Goal: Task Accomplishment & Management: Complete application form

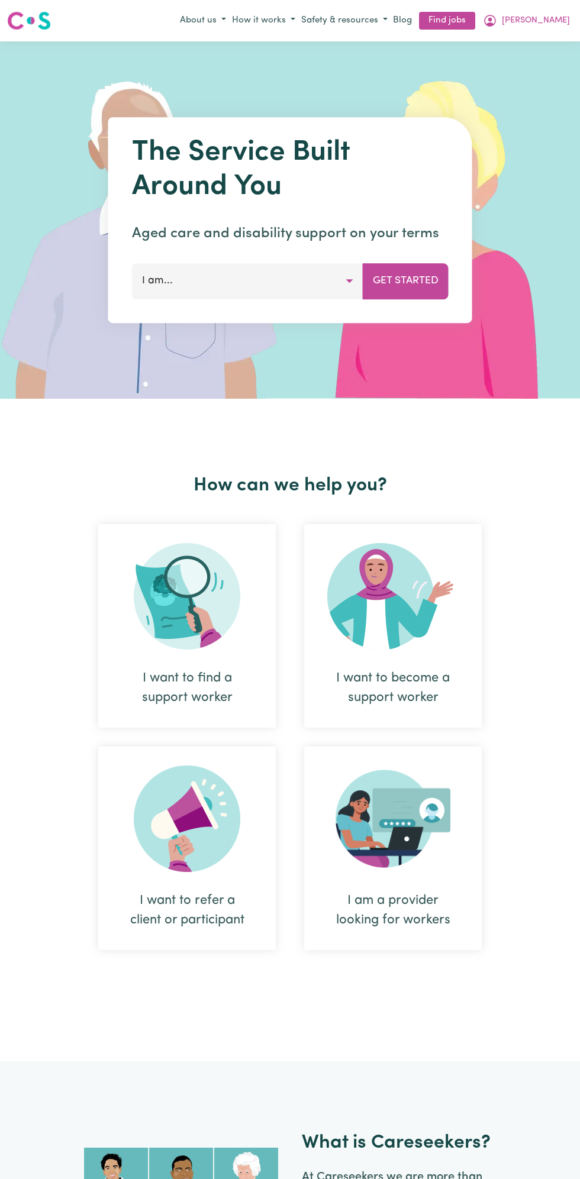
click at [565, 20] on button "[PERSON_NAME]" at bounding box center [526, 21] width 93 height 20
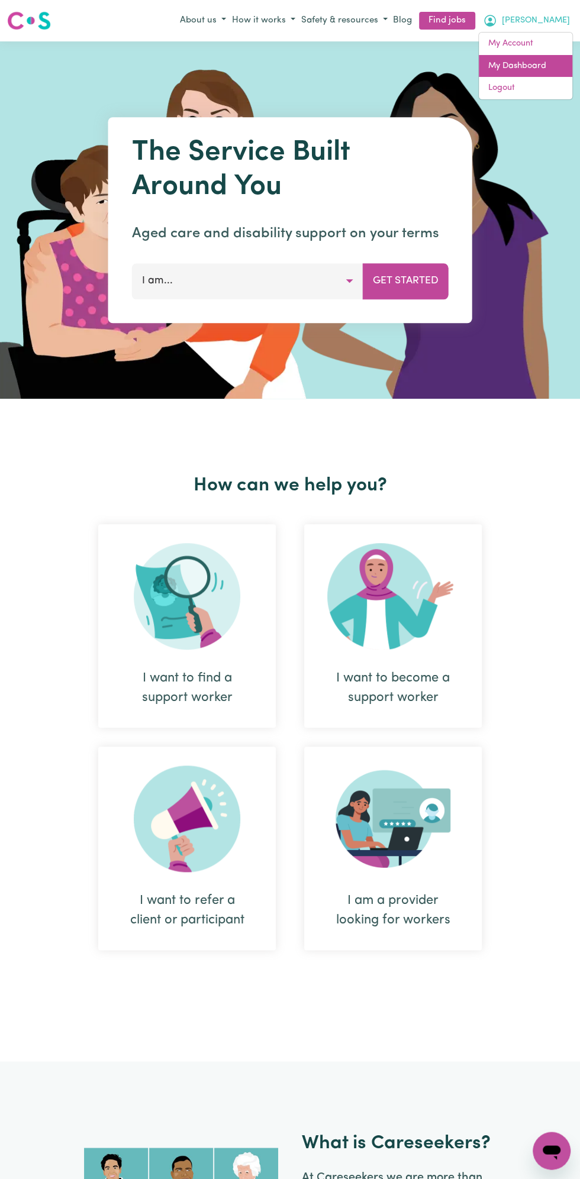
click at [521, 64] on link "My Dashboard" at bounding box center [524, 66] width 93 height 22
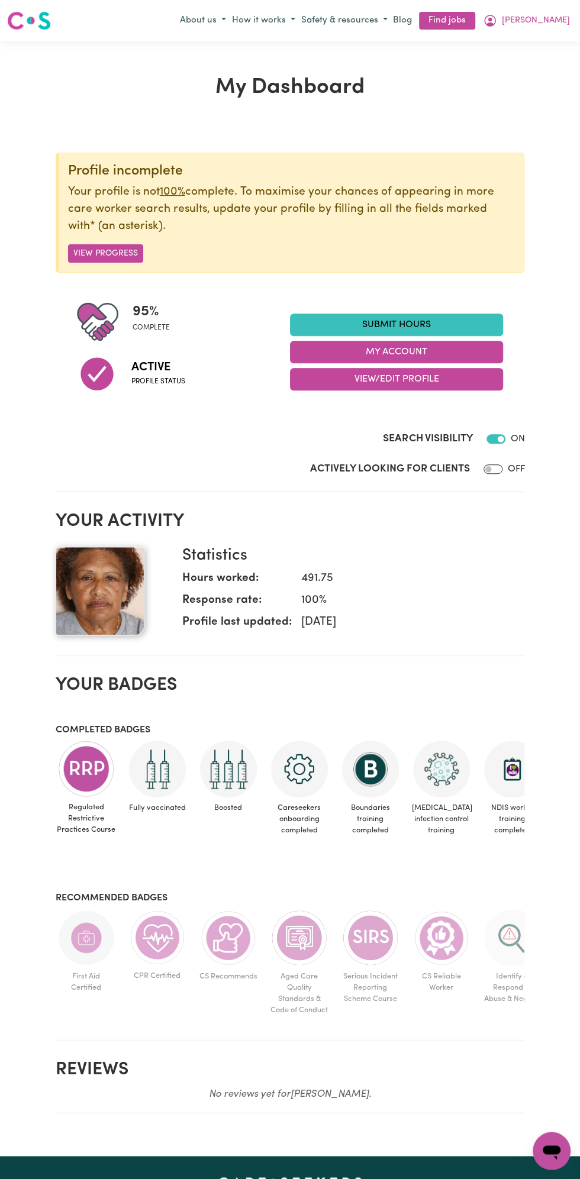
click at [400, 328] on link "Submit Hours" at bounding box center [396, 324] width 213 height 22
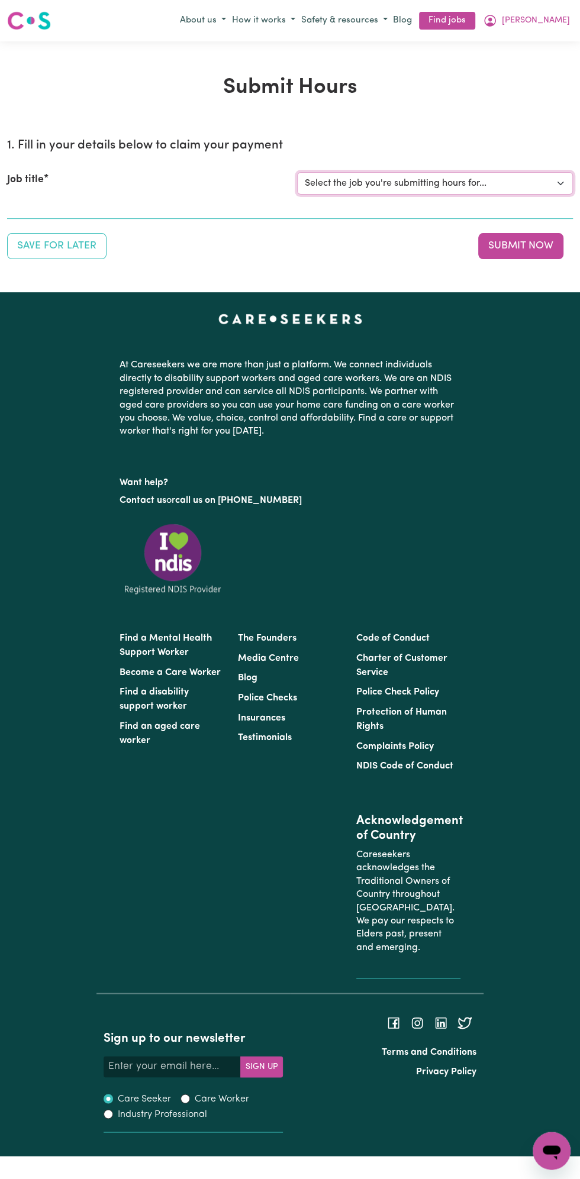
click at [410, 183] on select "Select the job you're submitting hours for... [Vartouhie ([PERSON_NAME]) [PERSO…" at bounding box center [435, 183] width 276 height 22
select select "13810"
click at [297, 172] on select "Select the job you're submitting hours for... [Vartouhie ([PERSON_NAME]) [PERSO…" at bounding box center [435, 183] width 276 height 22
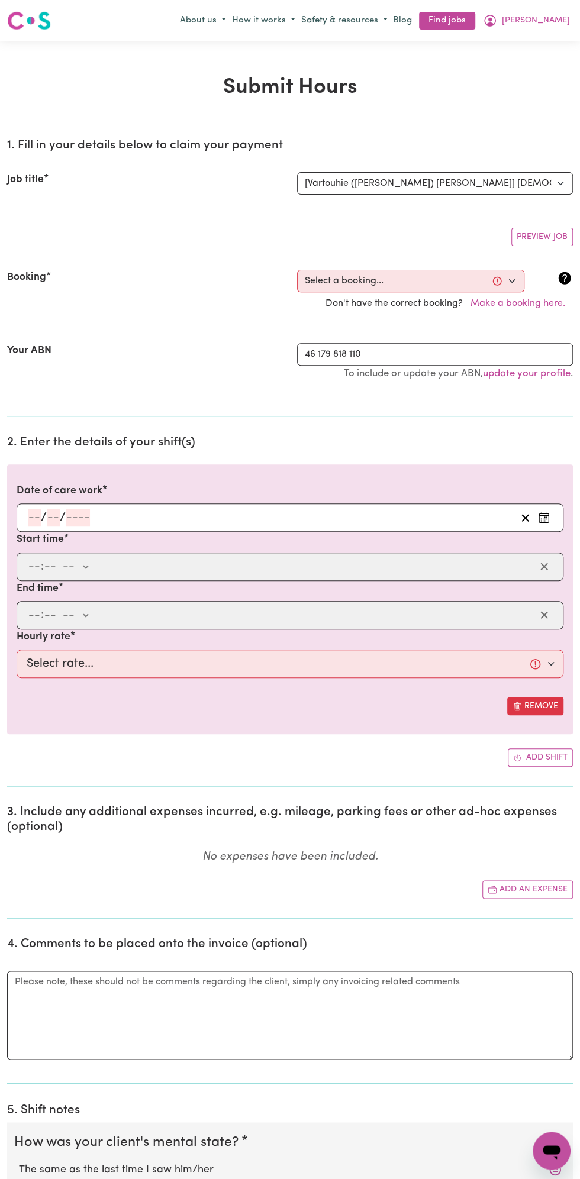
click at [57, 452] on section "2. Enter the details of your shift(s) Date of care work / / Start time : -- am …" at bounding box center [289, 606] width 565 height 361
click at [53, 515] on input "number" at bounding box center [53, 518] width 13 height 18
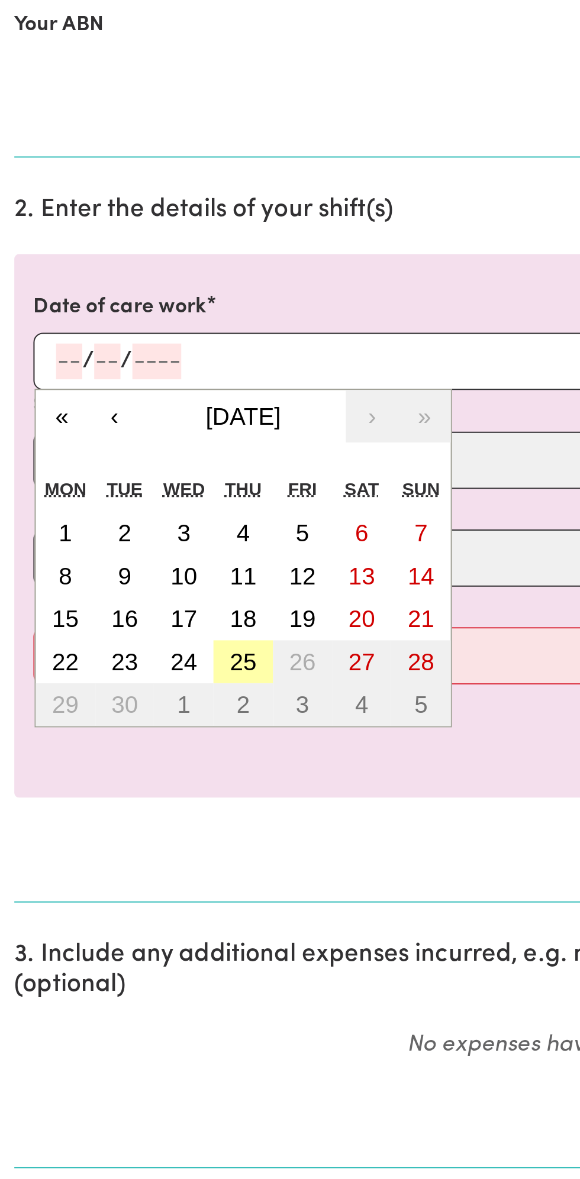
click at [128, 668] on button "25" at bounding box center [121, 666] width 30 height 21
type input "[DATE]"
type input "25"
type input "9"
type input "2025"
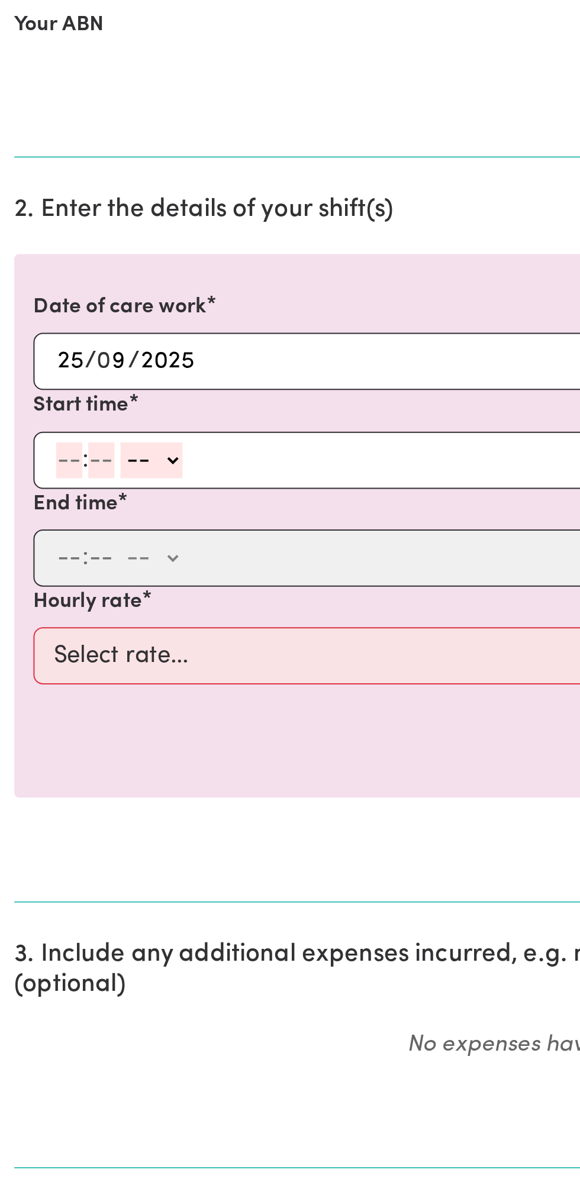
click at [30, 562] on input "number" at bounding box center [34, 567] width 13 height 18
type input "8"
type input "0"
click at [86, 565] on select "-- am pm" at bounding box center [73, 567] width 31 height 18
select select "am"
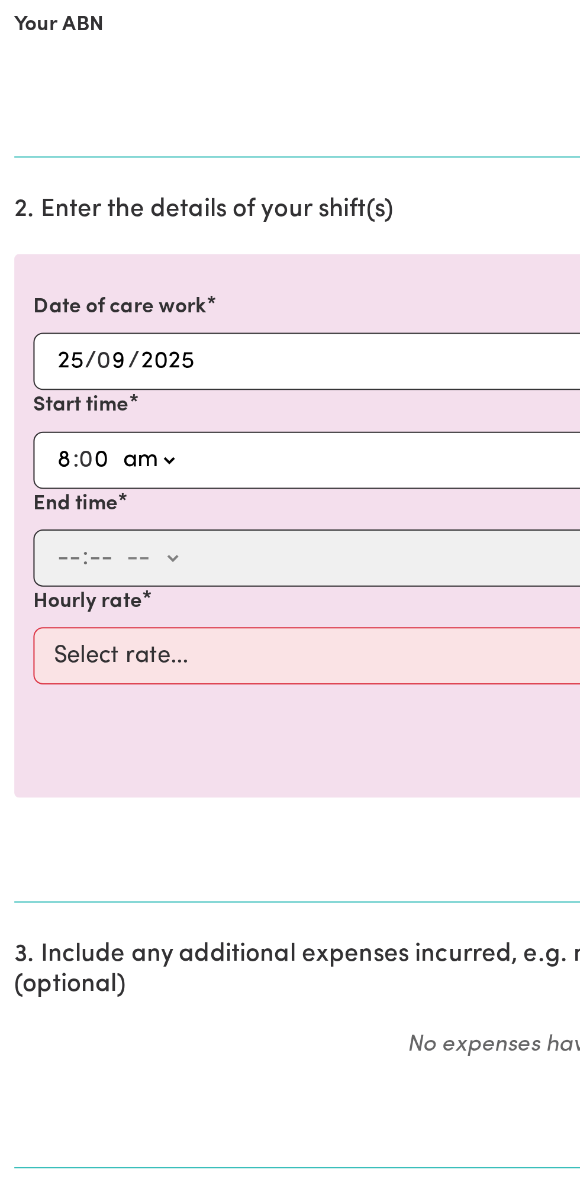
click at [58, 558] on select "-- am pm" at bounding box center [73, 567] width 31 height 18
type input "08:00"
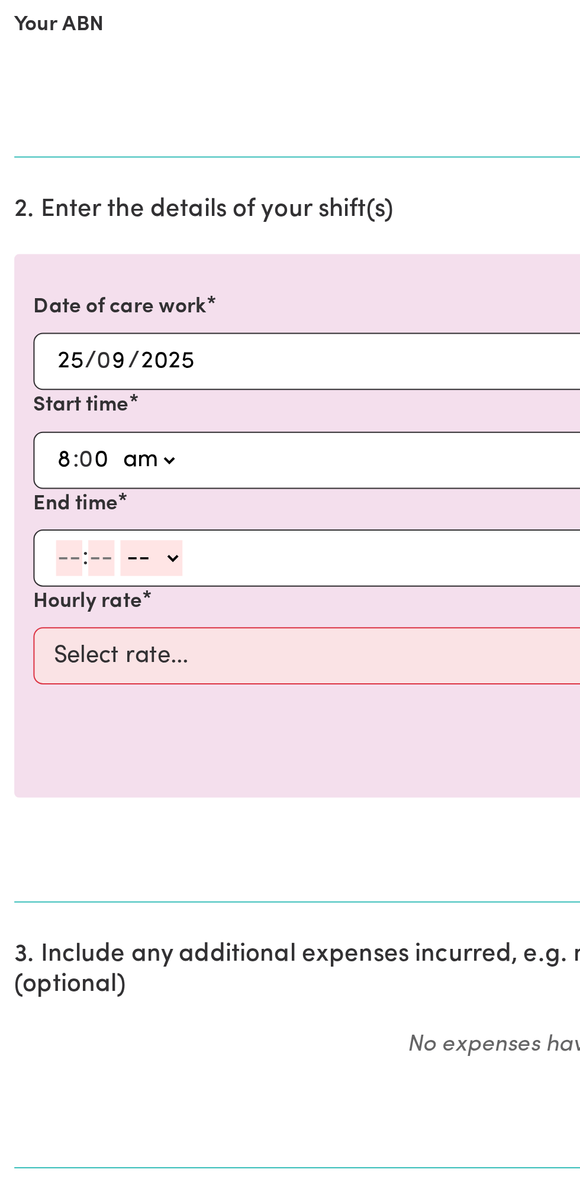
click at [31, 613] on input "number" at bounding box center [34, 615] width 13 height 18
type input "9"
type input "0"
click at [86, 607] on select "-- am pm" at bounding box center [73, 615] width 31 height 18
select select "am"
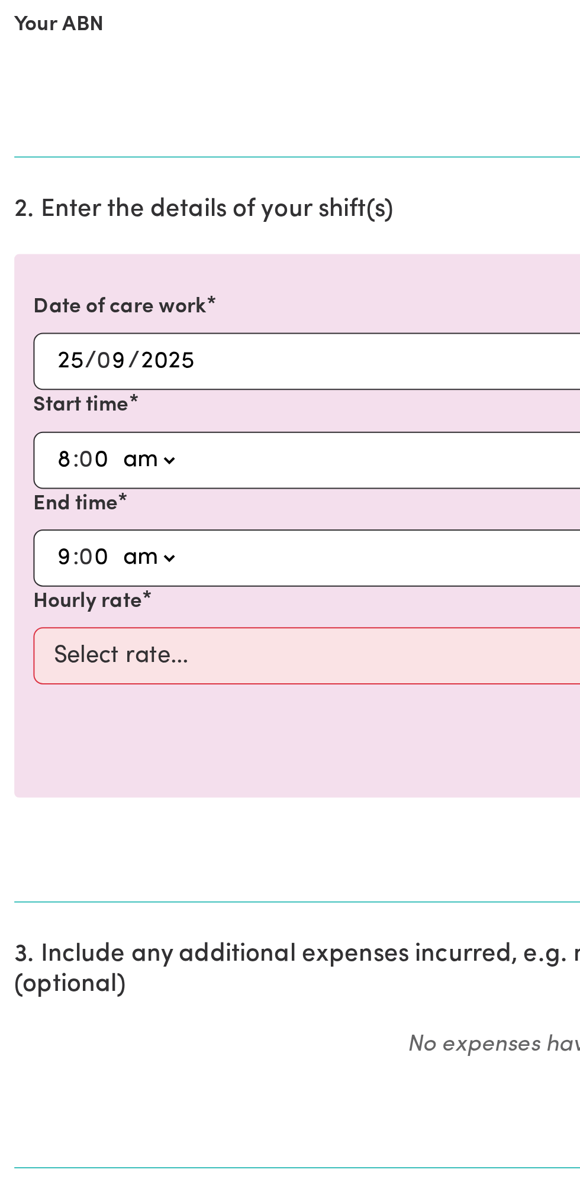
click at [58, 606] on select "-- am pm" at bounding box center [73, 615] width 31 height 18
type input "09:00"
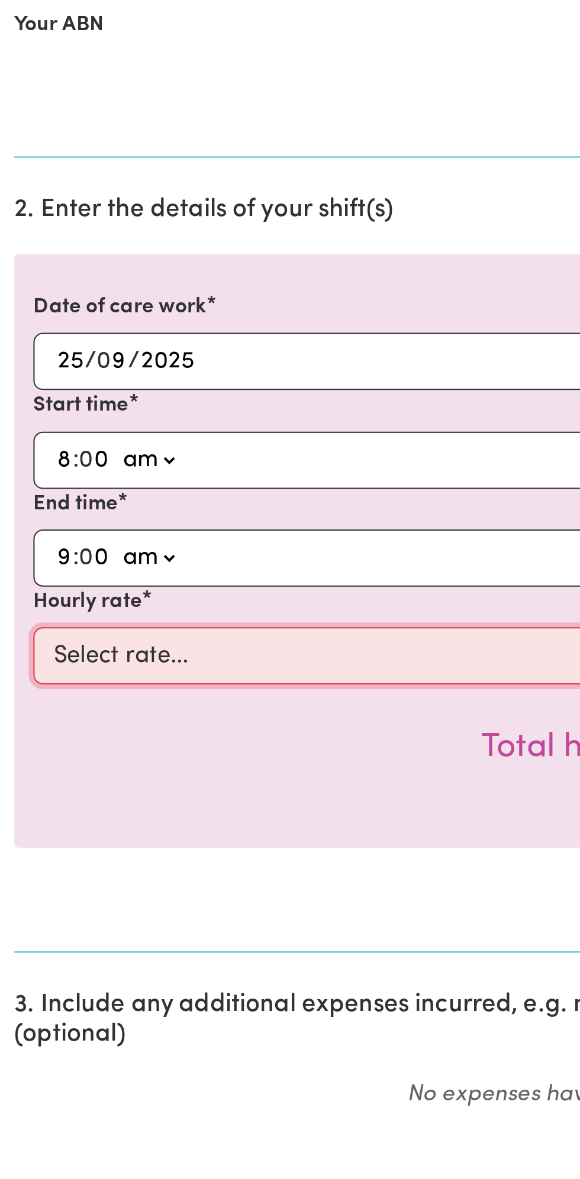
click at [100, 664] on select "Select rate... $49.00 (Weekday) $60.00 ([DATE])" at bounding box center [290, 663] width 546 height 28
select select "49-Weekday"
click at [17, 649] on select "Select rate... $49.00 (Weekday) $60.00 ([DATE])" at bounding box center [290, 663] width 546 height 28
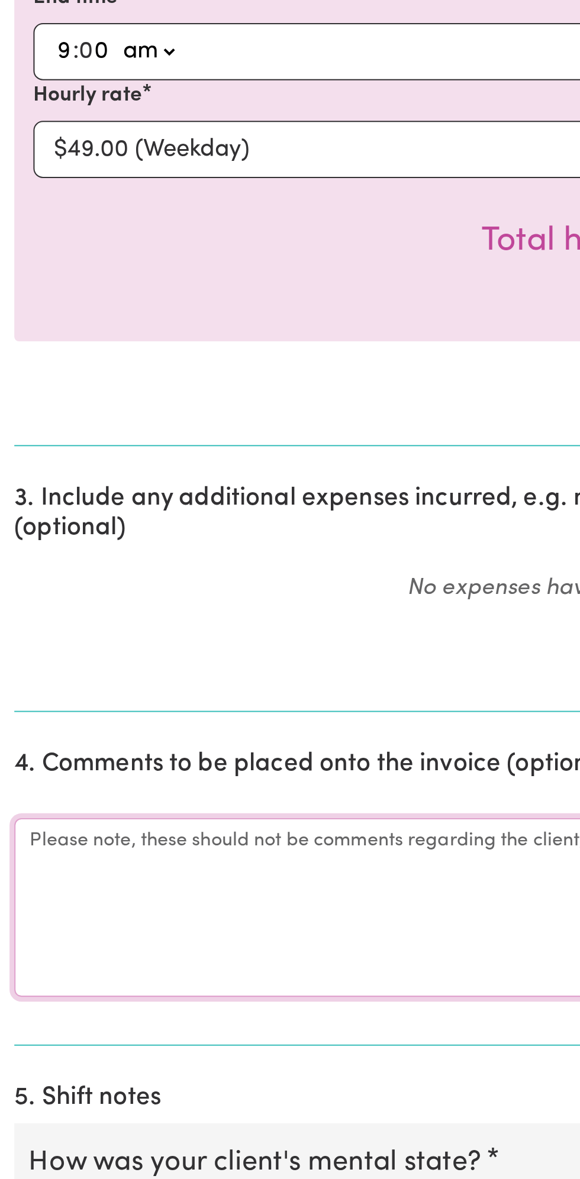
click at [101, 1029] on textarea "Comments" at bounding box center [289, 1039] width 565 height 89
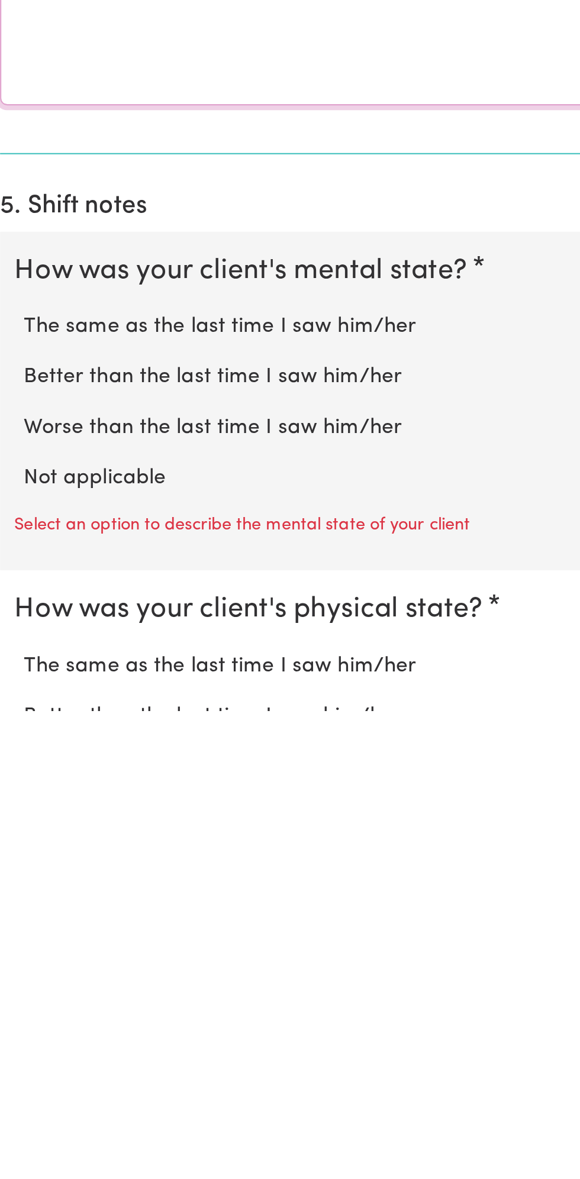
scroll to position [226, 0]
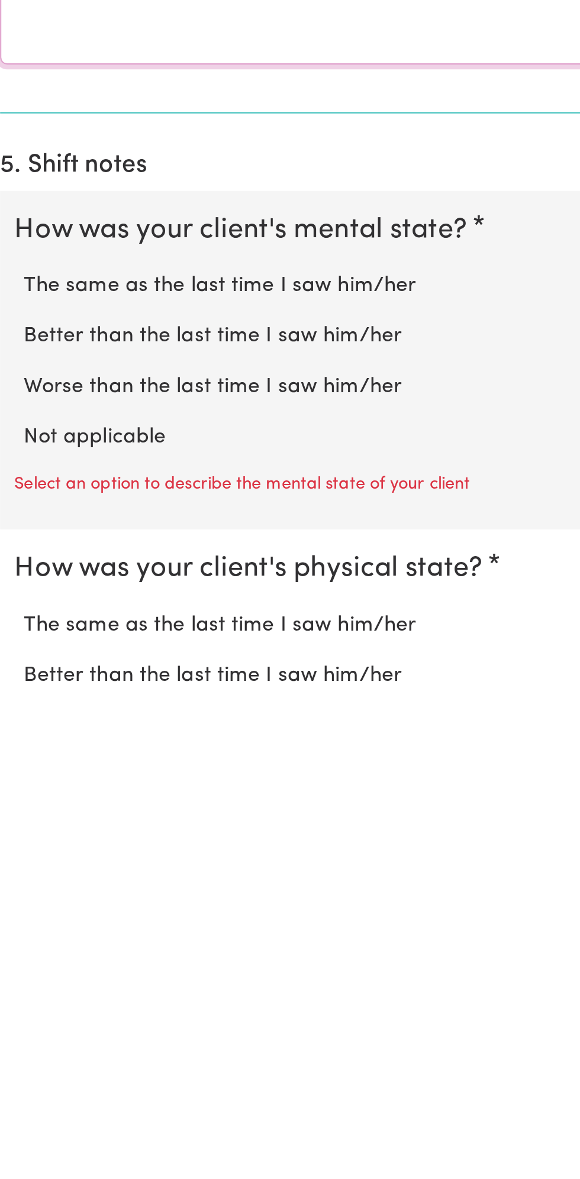
type textarea "All good"
click at [92, 1036] on label "Not applicable" at bounding box center [290, 1043] width 542 height 15
click at [19, 1035] on input "Not applicable" at bounding box center [18, 1035] width 1 height 1
radio input "true"
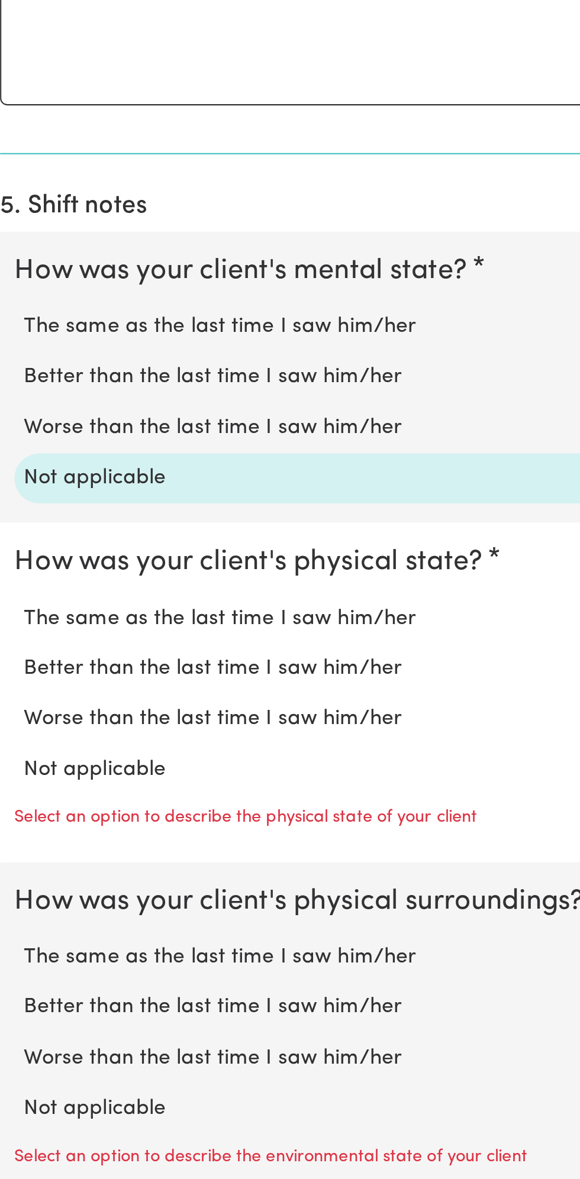
scroll to position [448, 0]
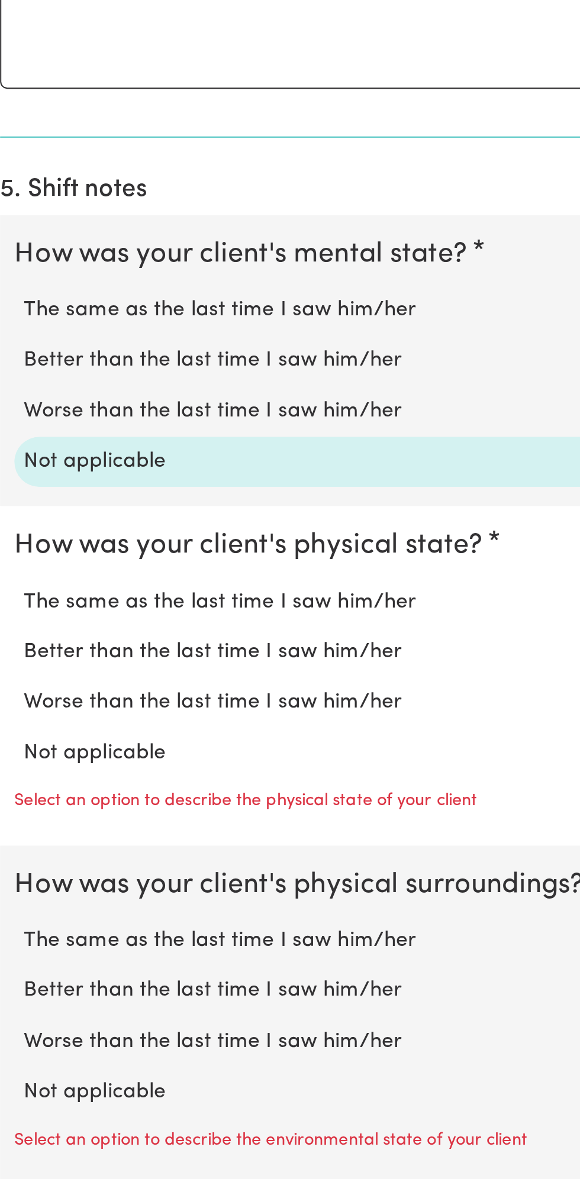
click at [83, 961] on label "Not applicable" at bounding box center [290, 965] width 542 height 15
click at [19, 958] on input "Not applicable" at bounding box center [18, 958] width 1 height 1
radio input "true"
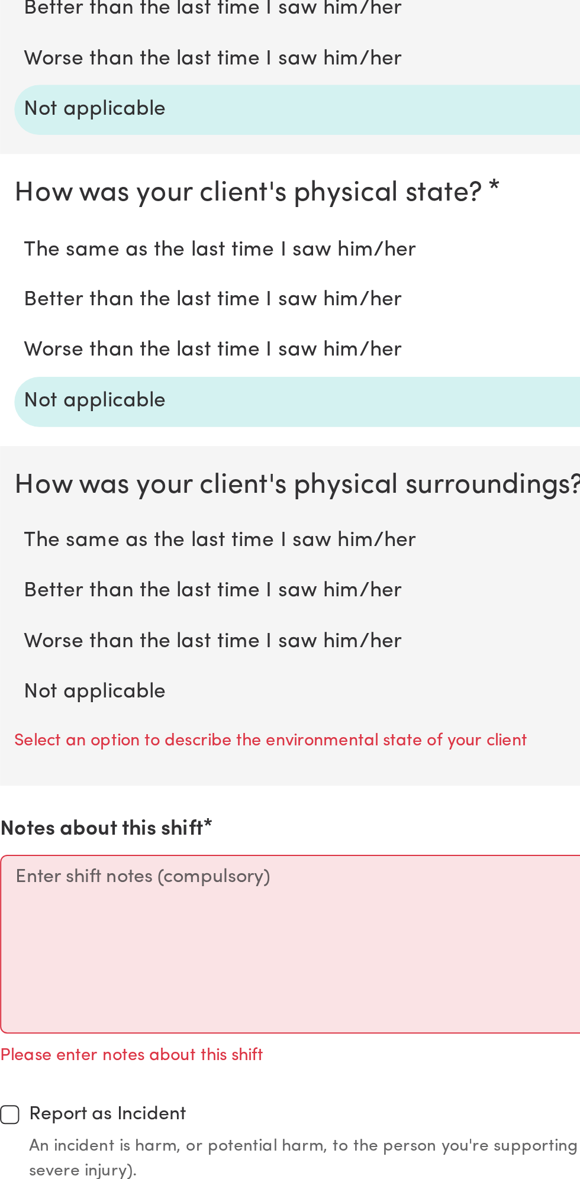
scroll to position [632, 0]
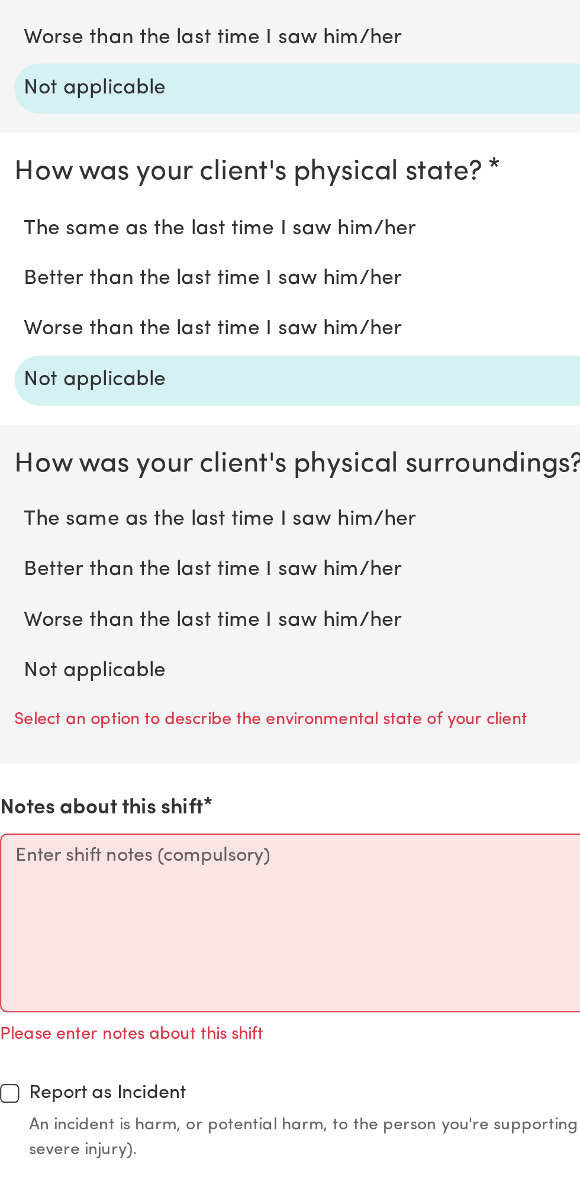
click at [87, 919] on label "Not applicable" at bounding box center [290, 926] width 542 height 15
click at [19, 919] on input "Not applicable" at bounding box center [18, 919] width 1 height 1
radio input "true"
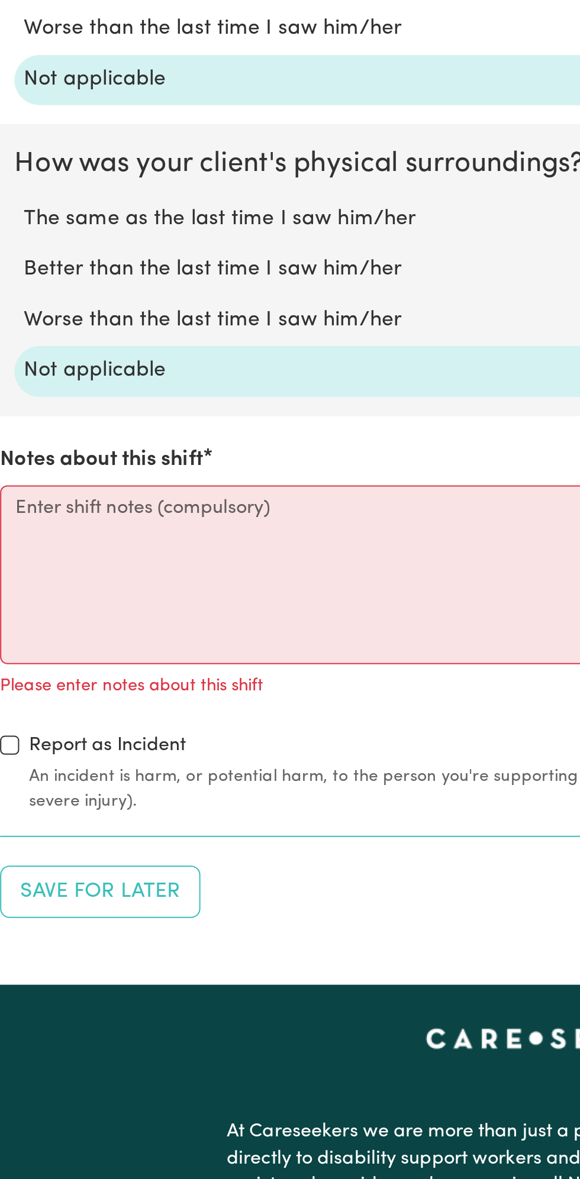
scroll to position [781, 0]
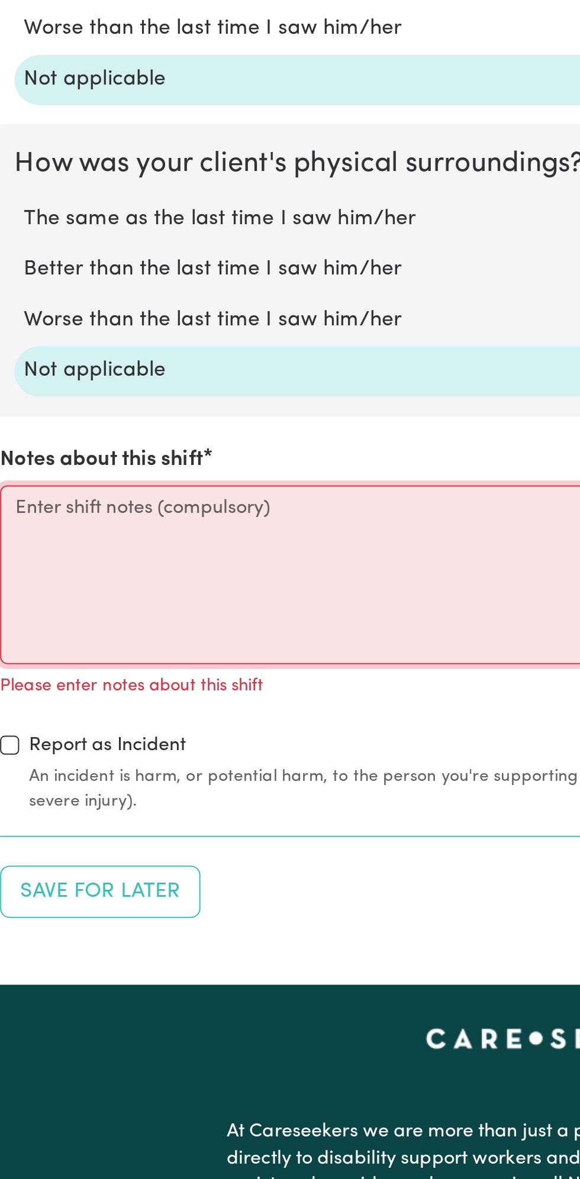
click at [113, 864] on textarea "Notes about this shift" at bounding box center [289, 879] width 565 height 89
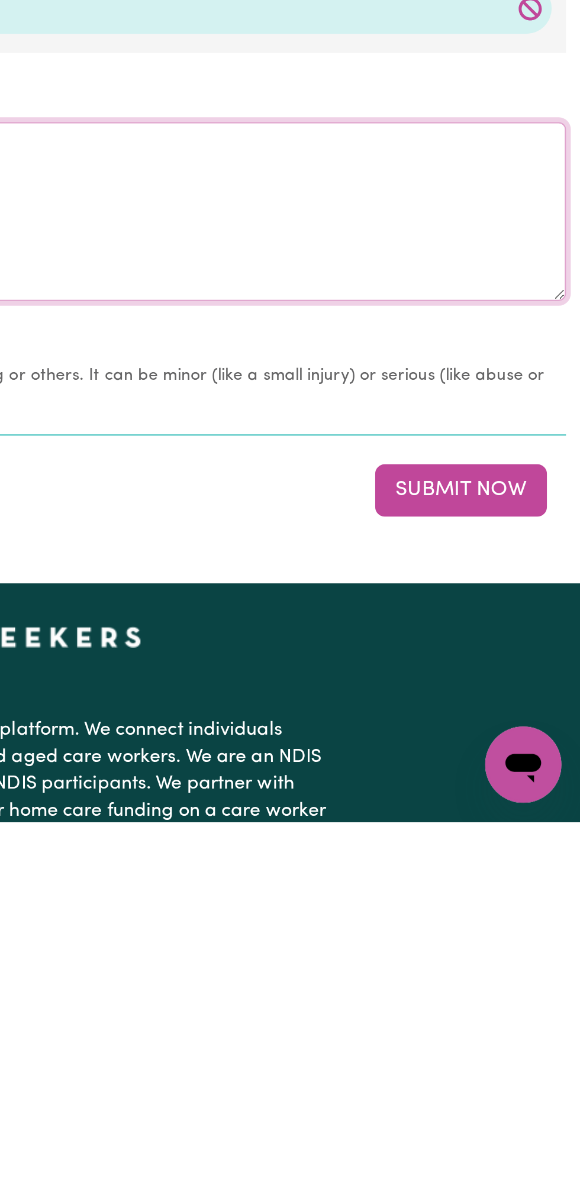
type textarea "Nothing changes all good"
click at [532, 1009] on button "Submit Now" at bounding box center [520, 1014] width 85 height 26
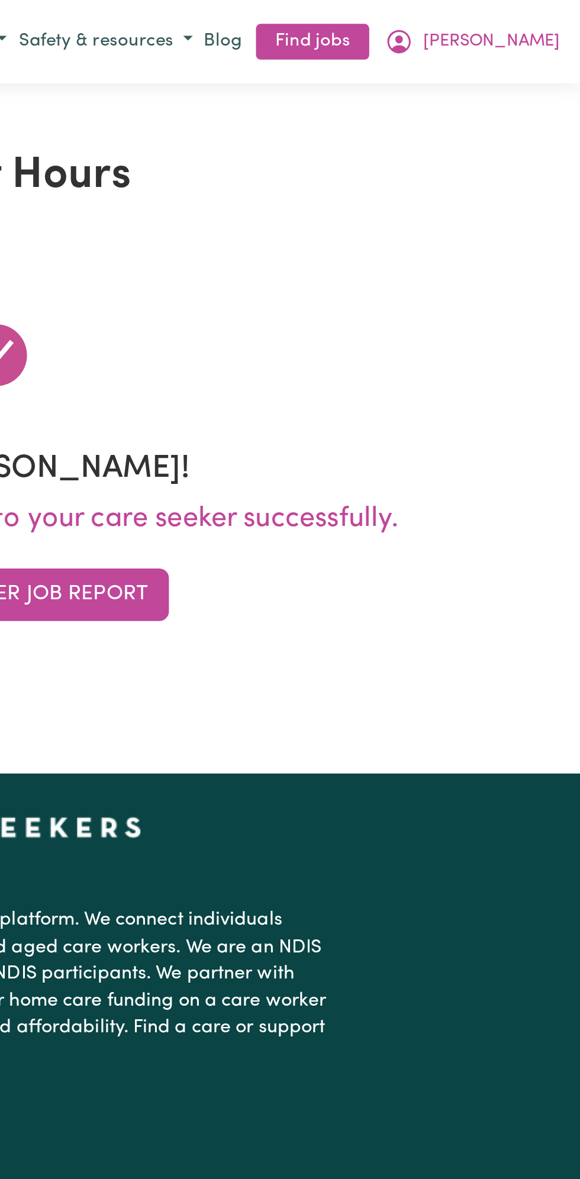
scroll to position [0, 0]
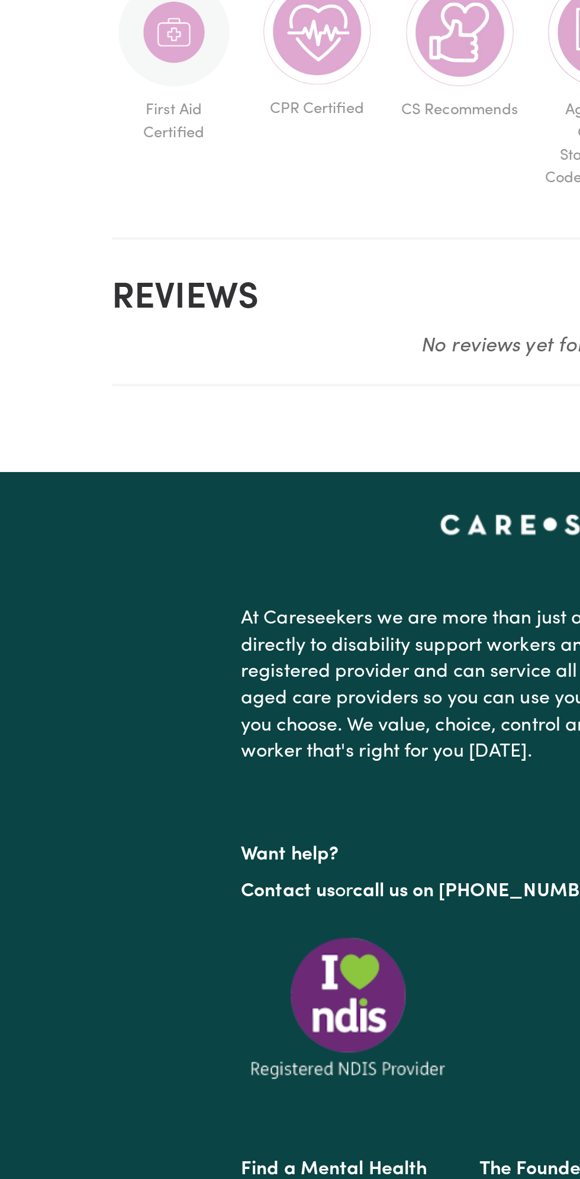
scroll to position [329, 0]
